Goal: Information Seeking & Learning: Learn about a topic

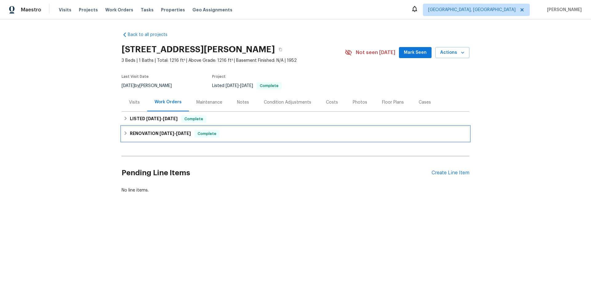
click at [148, 133] on h6 "RENOVATION [DATE] - [DATE]" at bounding box center [160, 133] width 61 height 7
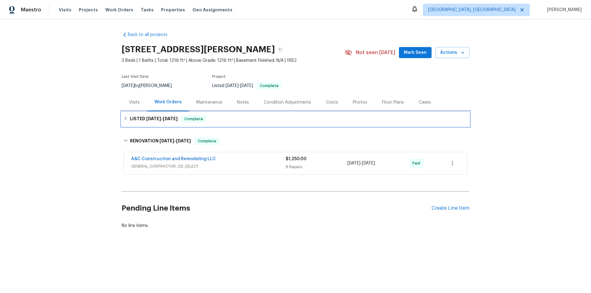
click at [146, 120] on span "[DATE]" at bounding box center [153, 119] width 15 height 4
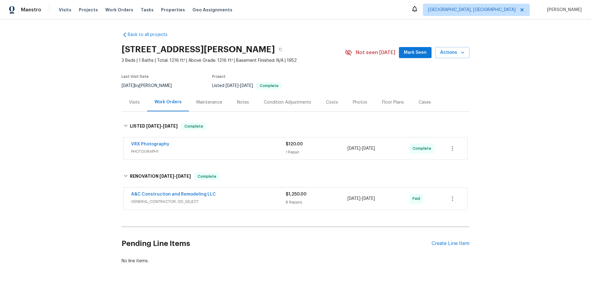
click at [210, 103] on div "Maintenance" at bounding box center [209, 102] width 26 height 6
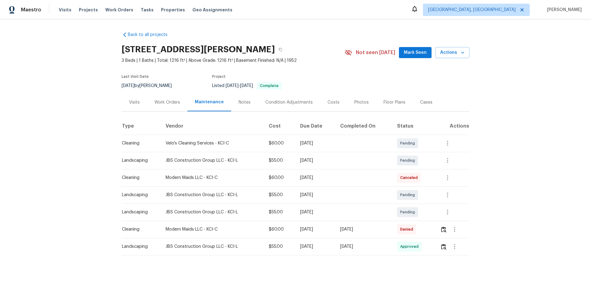
click at [239, 103] on div "Notes" at bounding box center [244, 102] width 12 height 6
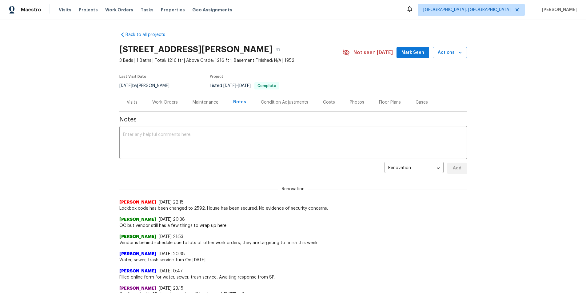
click at [276, 102] on div "Condition Adjustments" at bounding box center [284, 102] width 47 height 6
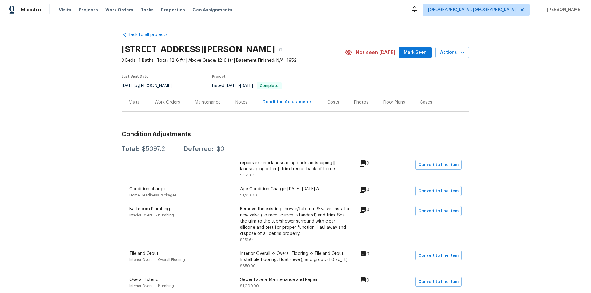
click at [331, 102] on div "Costs" at bounding box center [333, 102] width 12 height 6
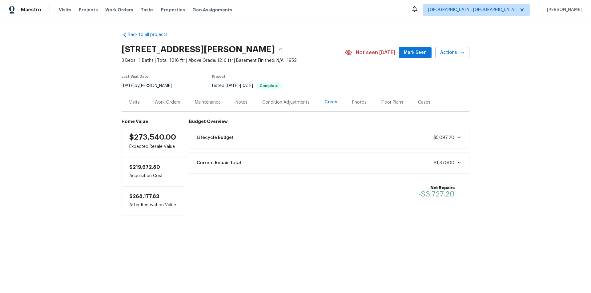
click at [352, 103] on div "Photos" at bounding box center [359, 102] width 14 height 6
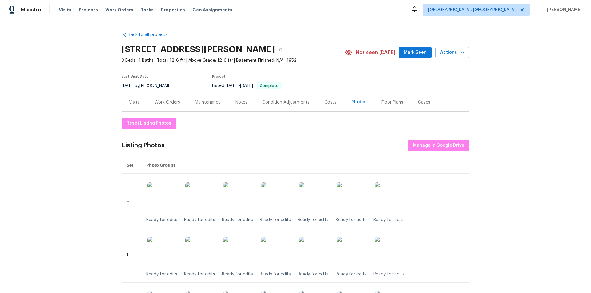
click at [385, 104] on div "Floor Plans" at bounding box center [392, 102] width 22 height 6
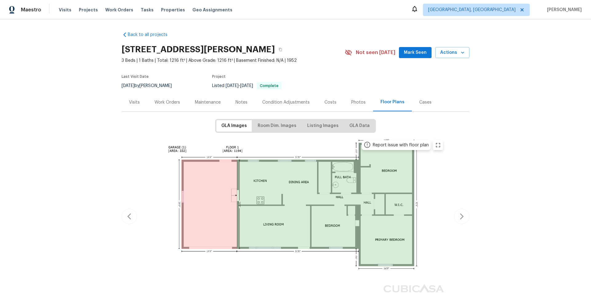
click at [419, 103] on div "Cases" at bounding box center [425, 102] width 12 height 6
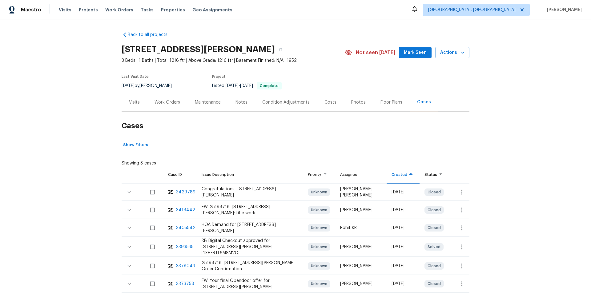
click at [130, 102] on div "Visits" at bounding box center [134, 102] width 11 height 6
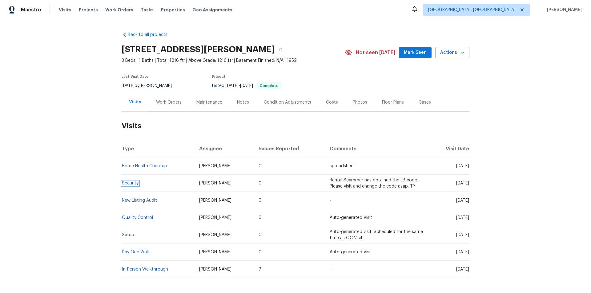
click at [132, 183] on link "Security" at bounding box center [130, 183] width 17 height 4
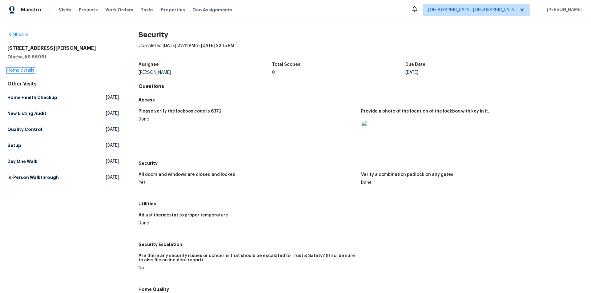
click at [23, 70] on link "Home details" at bounding box center [20, 70] width 27 height 4
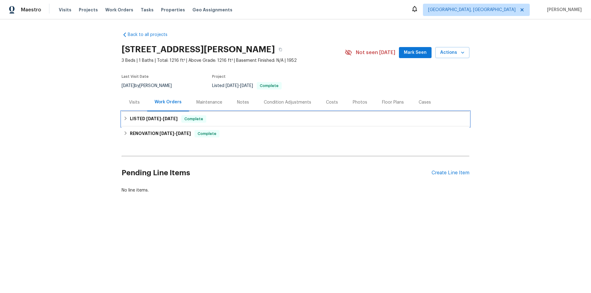
click at [137, 118] on h6 "LISTED [DATE] - [DATE]" at bounding box center [154, 118] width 48 height 7
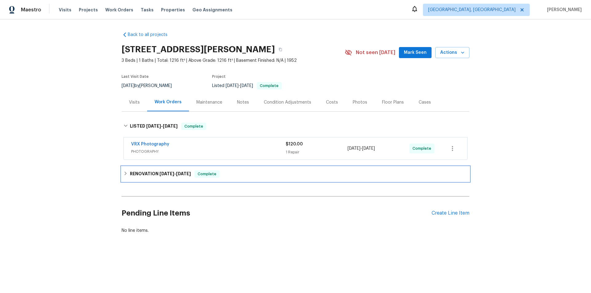
click at [138, 173] on h6 "RENOVATION [DATE] - [DATE]" at bounding box center [160, 173] width 61 height 7
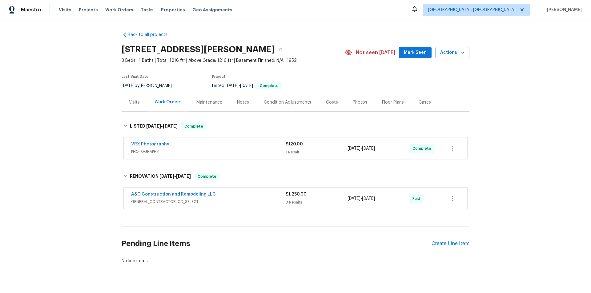
click at [130, 103] on div "Visits" at bounding box center [134, 102] width 11 height 6
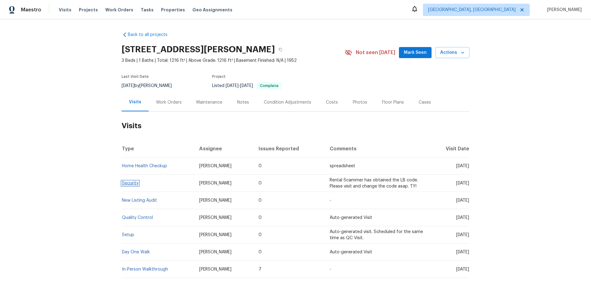
click at [132, 184] on link "Security" at bounding box center [130, 183] width 17 height 4
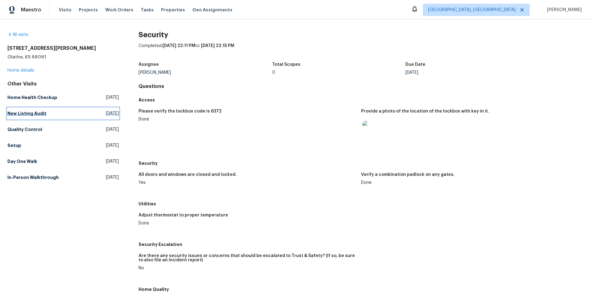
click at [28, 114] on h5 "New Listing Audit" at bounding box center [26, 113] width 39 height 6
